Goal: Information Seeking & Learning: Learn about a topic

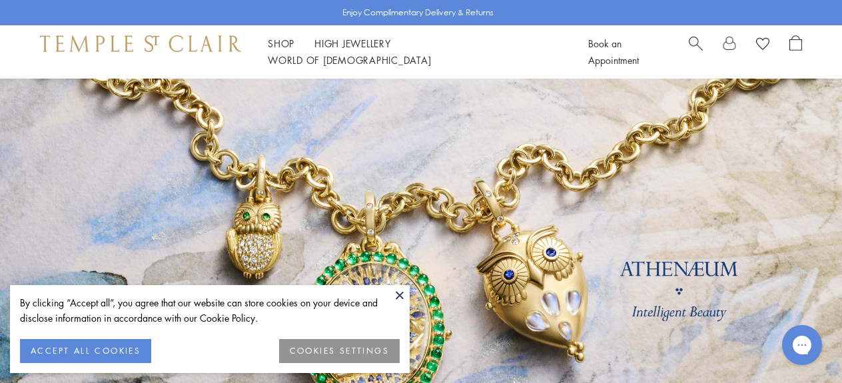
click at [124, 344] on button "ACCEPT ALL COOKIES" at bounding box center [85, 351] width 131 height 24
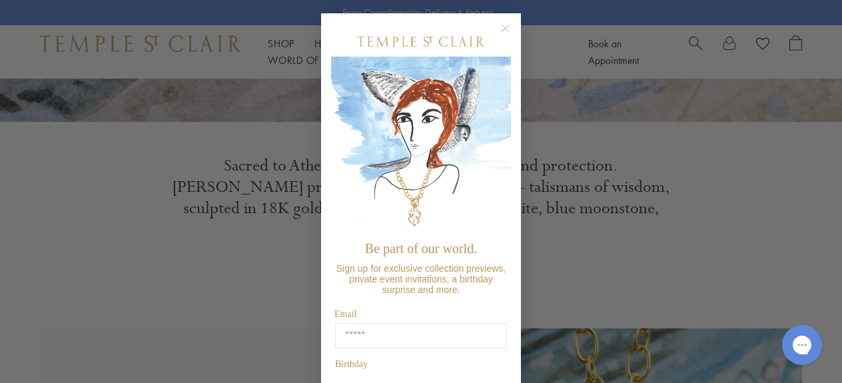
scroll to position [400, 0]
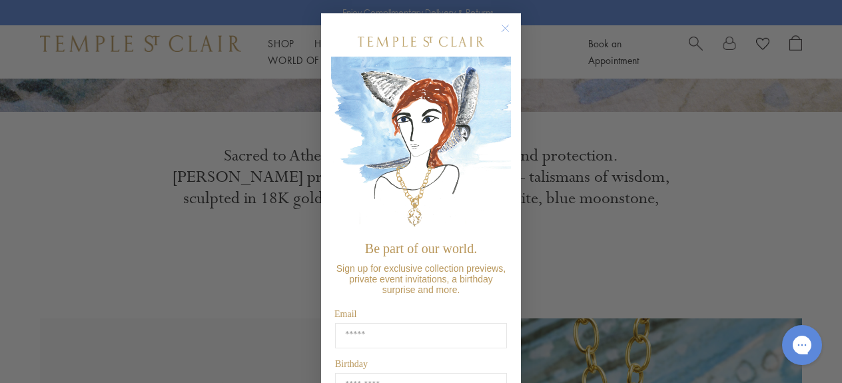
click at [502, 27] on circle "Close dialog" at bounding box center [506, 29] width 16 height 16
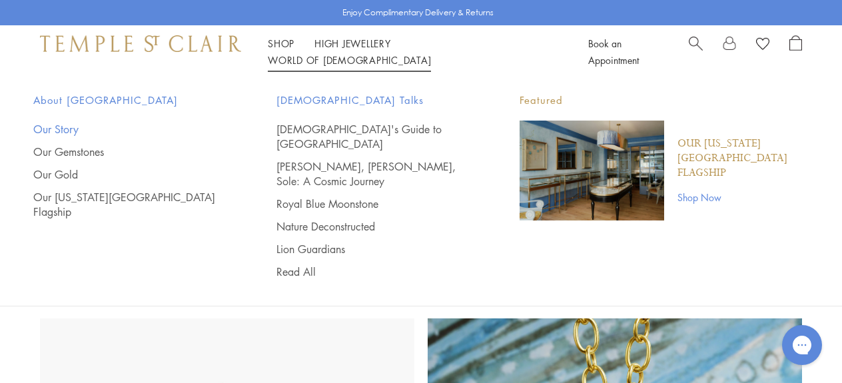
click at [53, 127] on link "Our Story" at bounding box center [128, 129] width 190 height 15
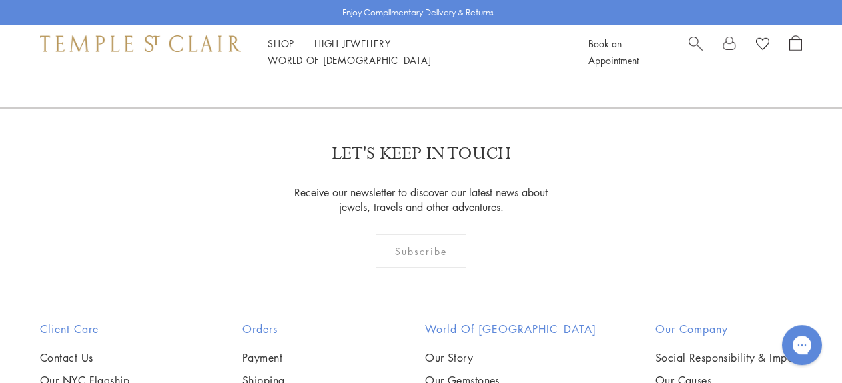
scroll to position [7840, 0]
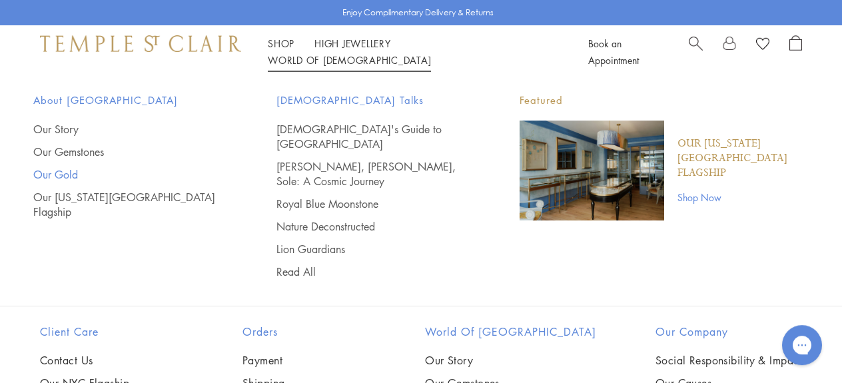
click at [59, 171] on link "Our Gold" at bounding box center [128, 174] width 190 height 15
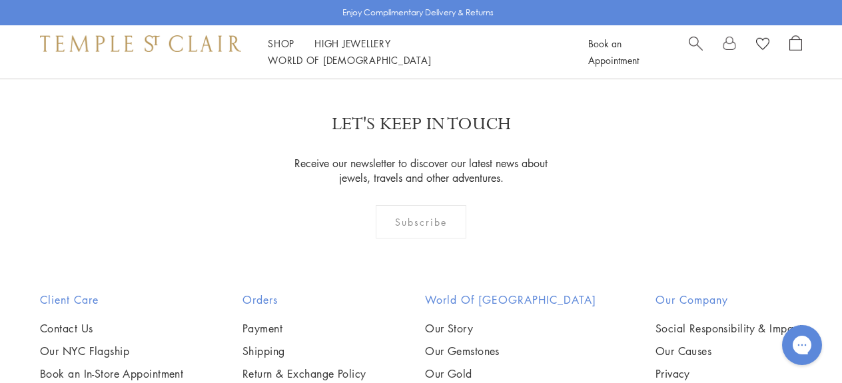
scroll to position [1666, 0]
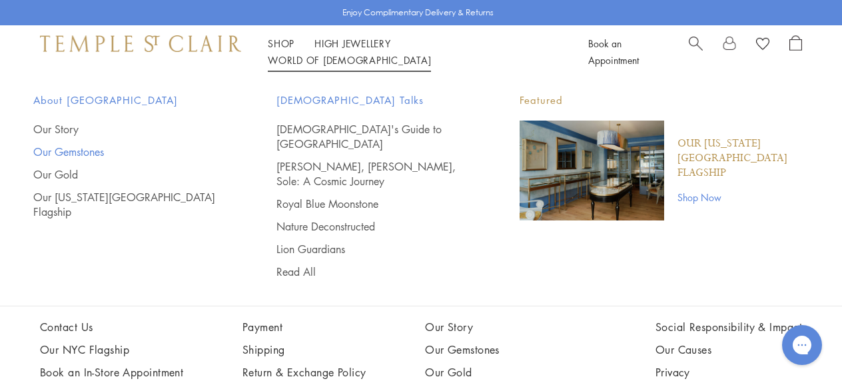
click at [70, 148] on link "Our Gemstones" at bounding box center [128, 152] width 190 height 15
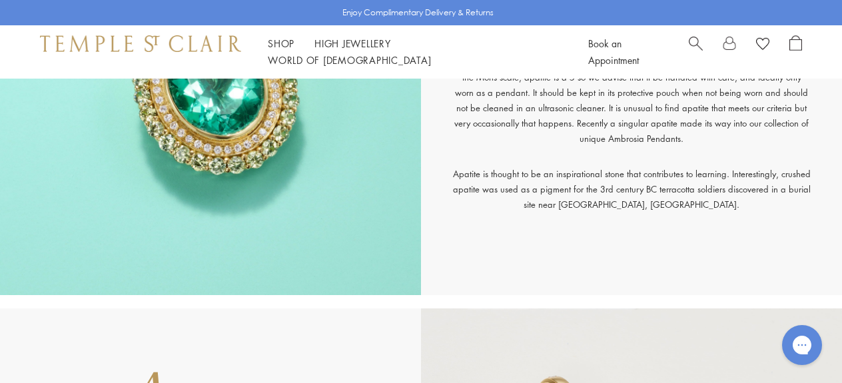
scroll to position [553, 0]
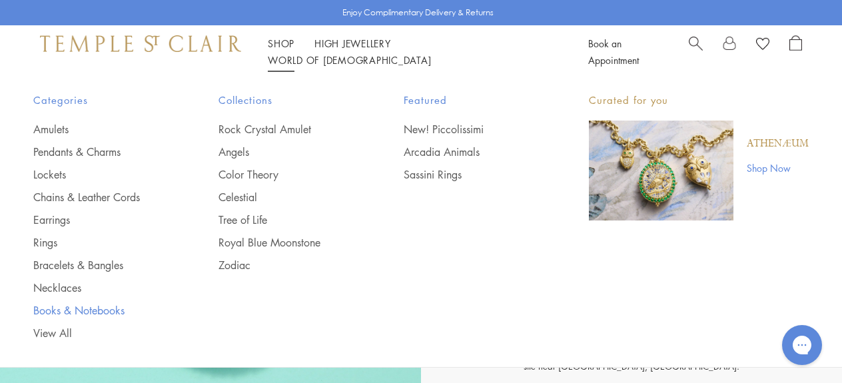
click at [62, 312] on link "Books & Notebooks" at bounding box center [99, 310] width 132 height 15
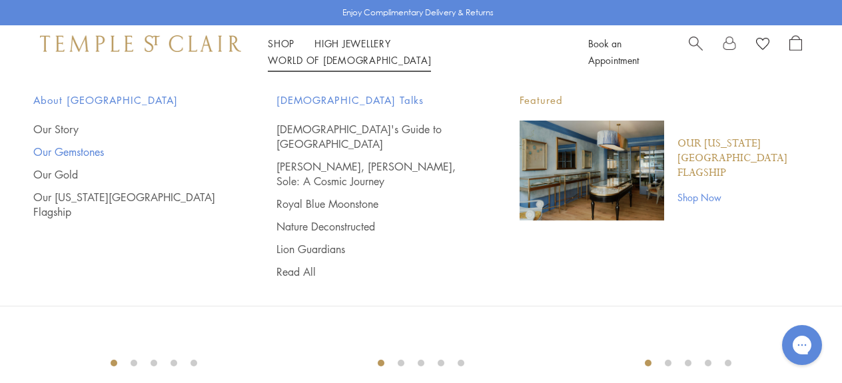
scroll to position [8, 0]
